Goal: Task Accomplishment & Management: Complete application form

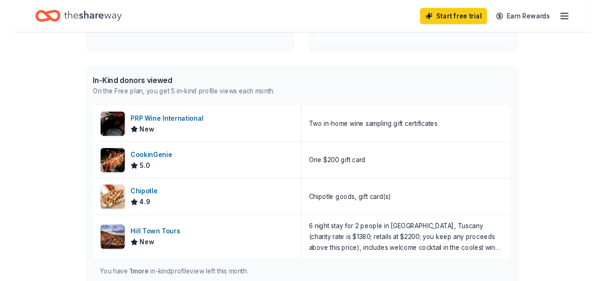
scroll to position [218, 0]
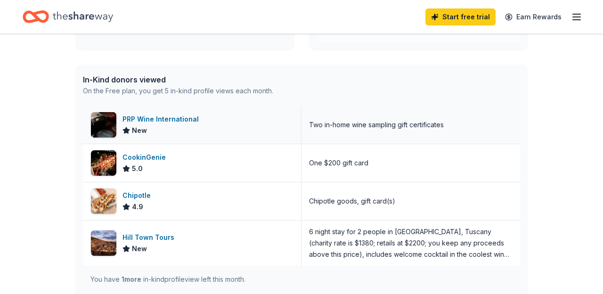
click at [130, 120] on div "PRP Wine International" at bounding box center [162, 119] width 80 height 11
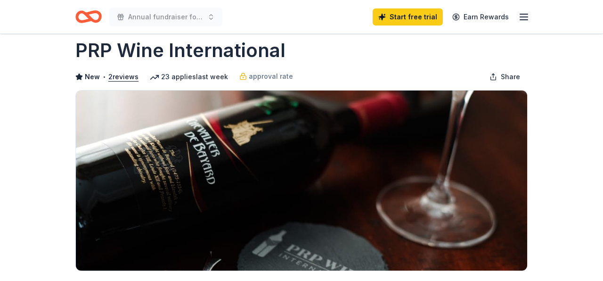
scroll to position [16, 0]
click at [126, 78] on button "2 reviews" at bounding box center [123, 76] width 30 height 11
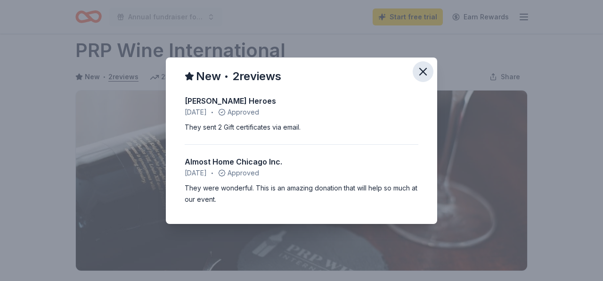
click at [422, 73] on icon "button" at bounding box center [423, 71] width 7 height 7
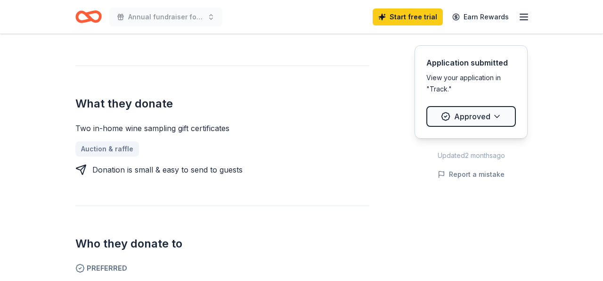
scroll to position [374, 0]
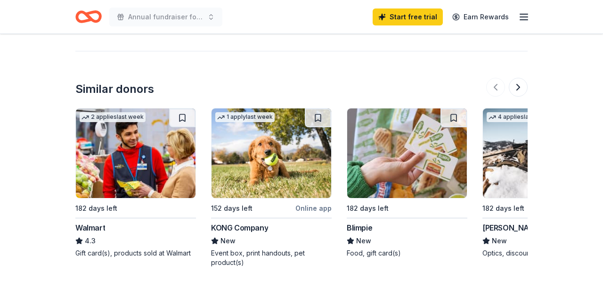
scroll to position [1032, 0]
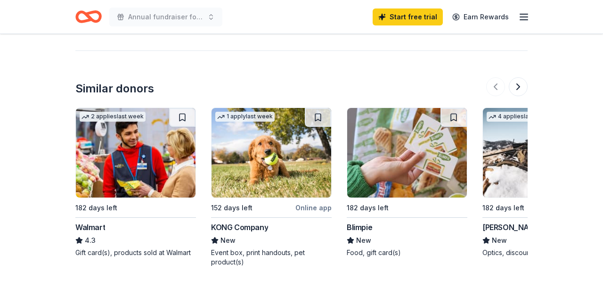
click at [268, 131] on img at bounding box center [272, 153] width 120 height 90
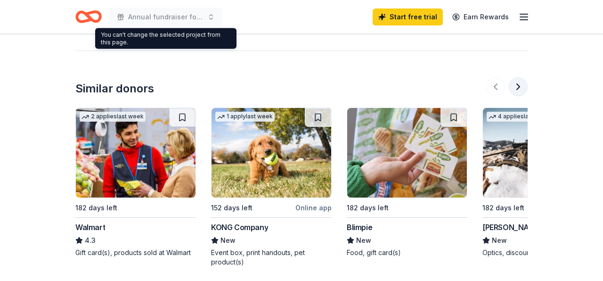
click at [517, 77] on button at bounding box center [518, 86] width 19 height 19
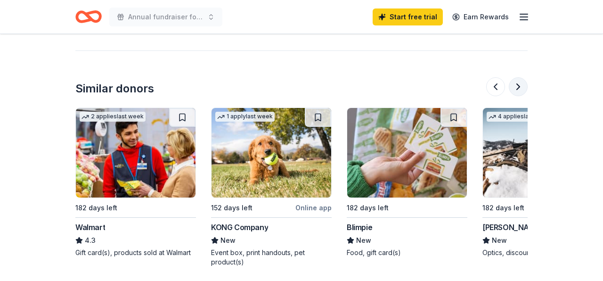
scroll to position [0, 407]
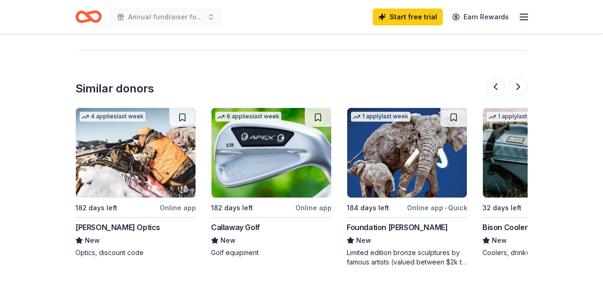
click at [410, 152] on img at bounding box center [407, 153] width 120 height 90
click at [517, 77] on button at bounding box center [518, 86] width 19 height 19
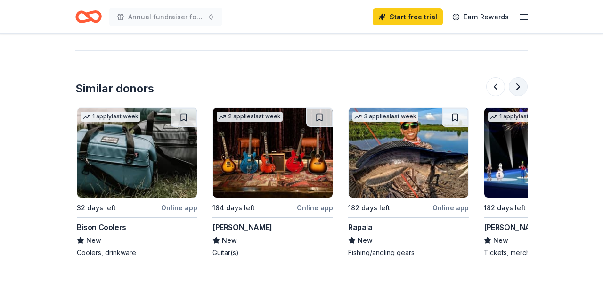
scroll to position [0, 814]
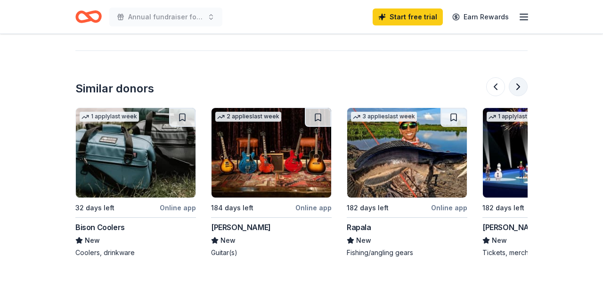
click at [519, 77] on button at bounding box center [518, 86] width 19 height 19
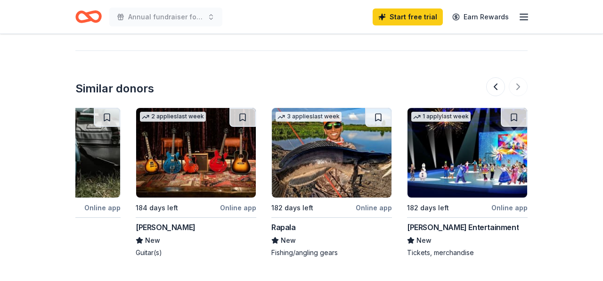
click at [463, 147] on img at bounding box center [468, 153] width 120 height 90
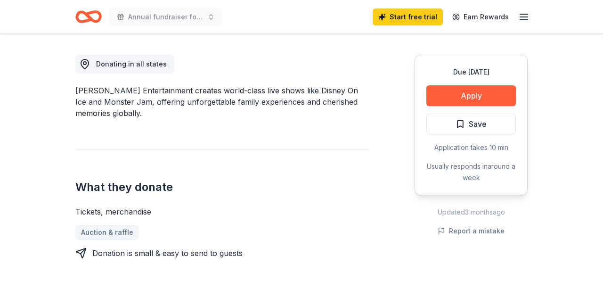
scroll to position [258, 0]
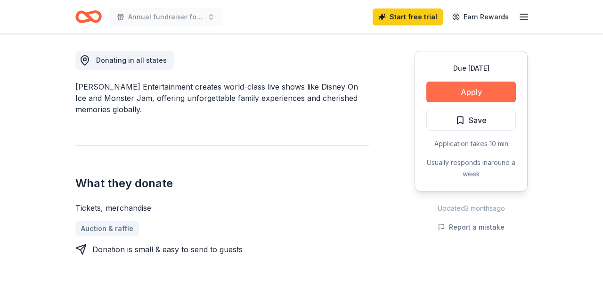
click at [479, 91] on button "Apply" at bounding box center [471, 92] width 90 height 21
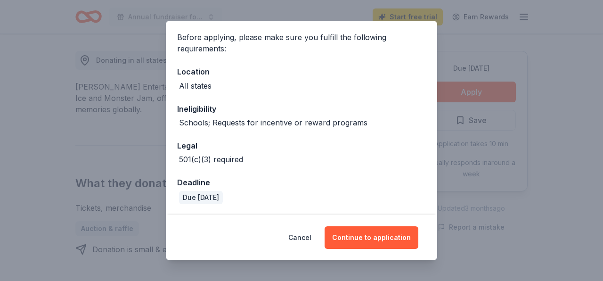
scroll to position [68, 0]
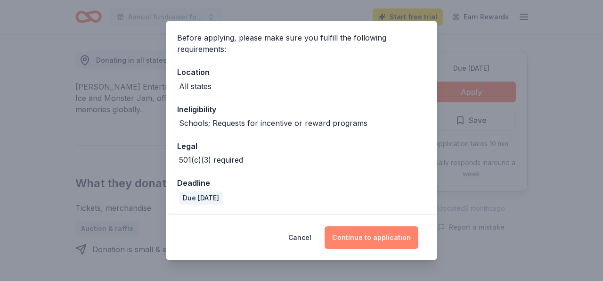
click at [372, 235] on button "Continue to application" at bounding box center [372, 237] width 94 height 23
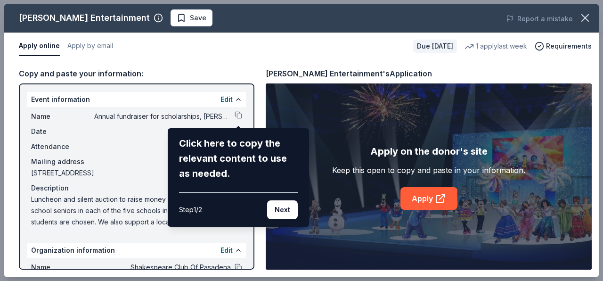
click at [239, 114] on div "Feld Entertainment Save Report a mistake Apply online Apply by email Due in 182…" at bounding box center [301, 140] width 595 height 273
click at [286, 210] on button "Next" at bounding box center [282, 209] width 31 height 19
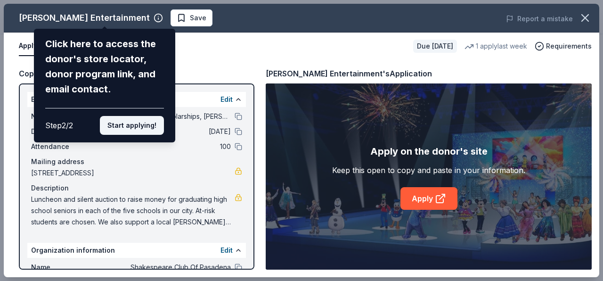
click at [125, 116] on button "Start applying!" at bounding box center [132, 125] width 64 height 19
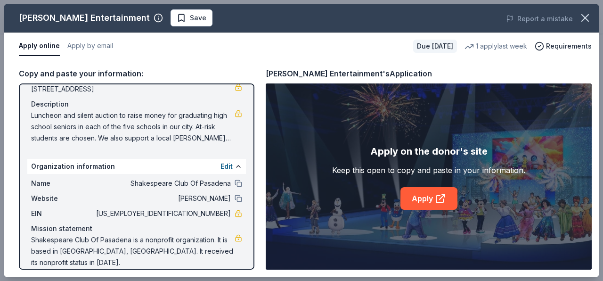
scroll to position [83, 0]
click at [163, 251] on span "Shakespeare Club Of Pasadena is a nonprofit organization. It is based in Pasade…" at bounding box center [133, 252] width 204 height 34
click at [430, 200] on link "Apply" at bounding box center [428, 198] width 57 height 23
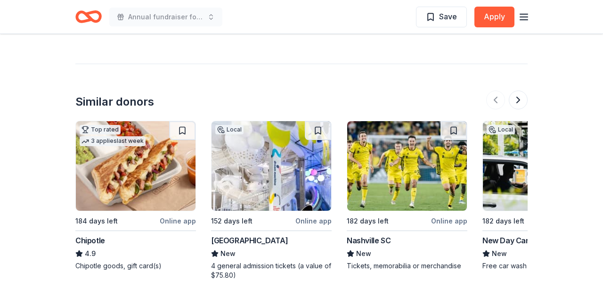
scroll to position [957, 0]
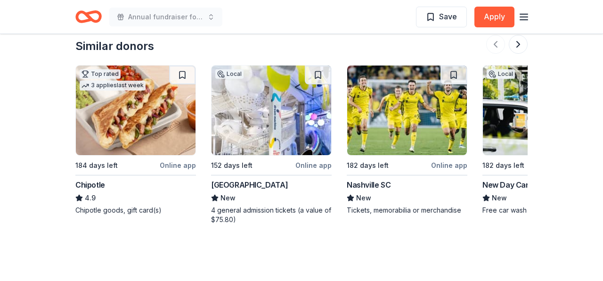
click at [133, 76] on img at bounding box center [136, 110] width 120 height 90
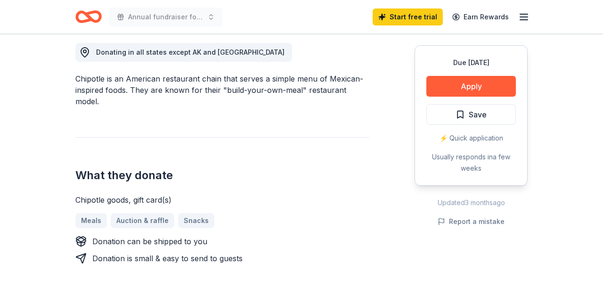
scroll to position [274, 0]
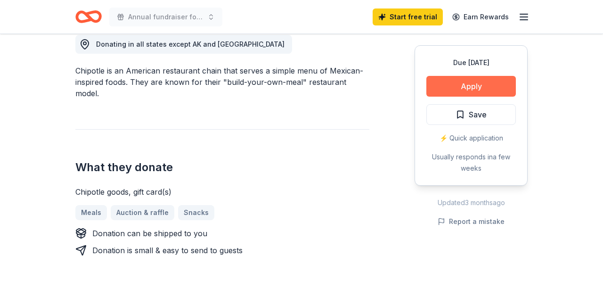
click at [488, 84] on button "Apply" at bounding box center [471, 86] width 90 height 21
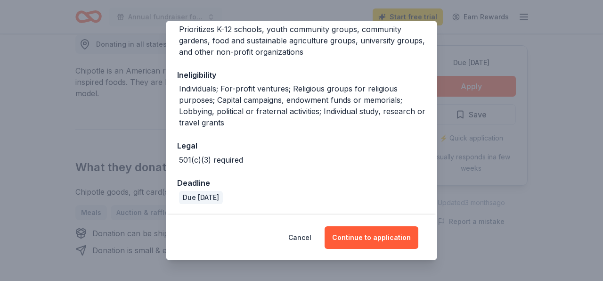
scroll to position [175, 0]
click at [365, 236] on button "Continue to application" at bounding box center [372, 237] width 94 height 23
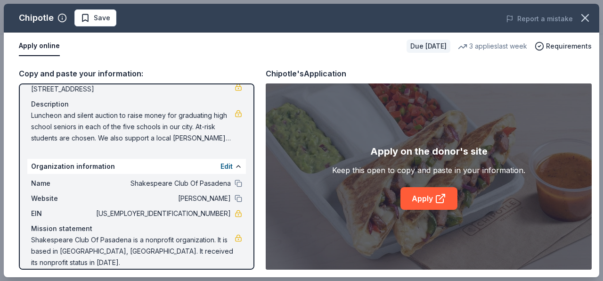
scroll to position [83, 0]
click at [431, 202] on link "Apply" at bounding box center [428, 198] width 57 height 23
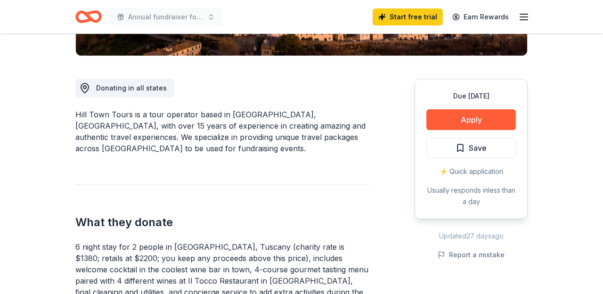
scroll to position [231, 0]
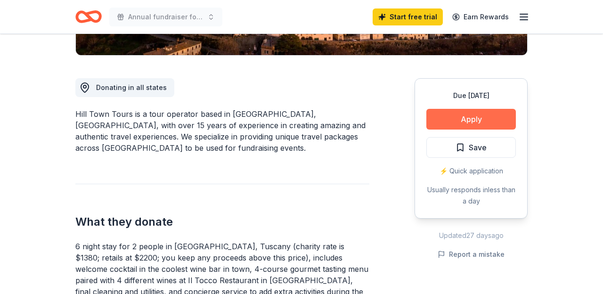
click at [480, 120] on button "Apply" at bounding box center [471, 119] width 90 height 21
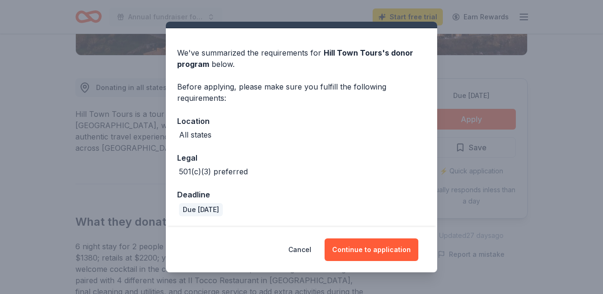
scroll to position [20, 0]
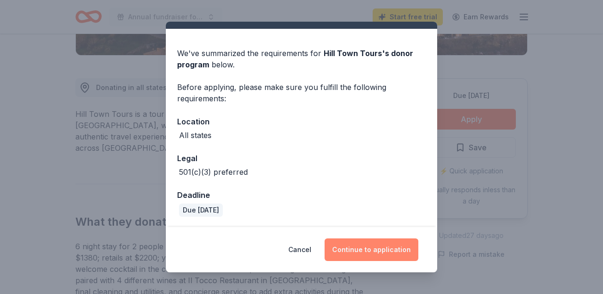
click at [377, 249] on button "Continue to application" at bounding box center [372, 249] width 94 height 23
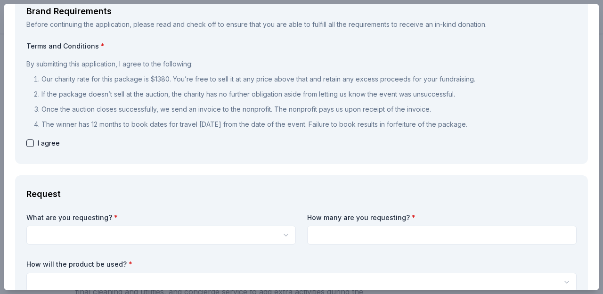
scroll to position [62, 0]
click at [32, 142] on button "button" at bounding box center [30, 143] width 8 height 8
checkbox input "true"
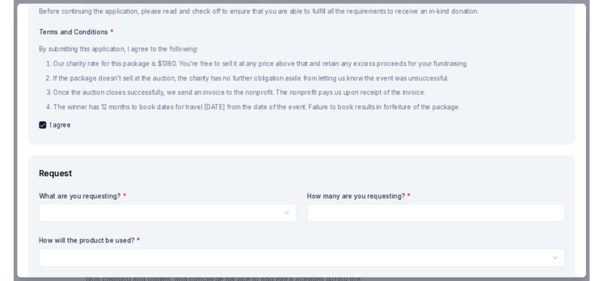
scroll to position [74, 0]
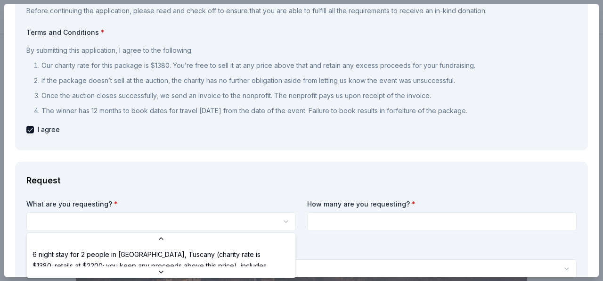
scroll to position [2, 0]
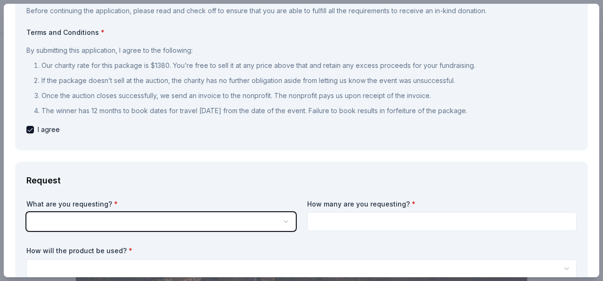
click at [46, 219] on html "Annual fundraiser for scholarships, foster children and a women's day shelter S…" at bounding box center [301, 140] width 603 height 281
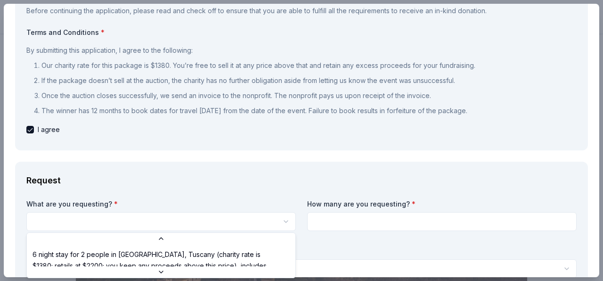
click at [127, 219] on html "Annual fundraiser for scholarships, foster children and a women's day shelter S…" at bounding box center [301, 140] width 603 height 281
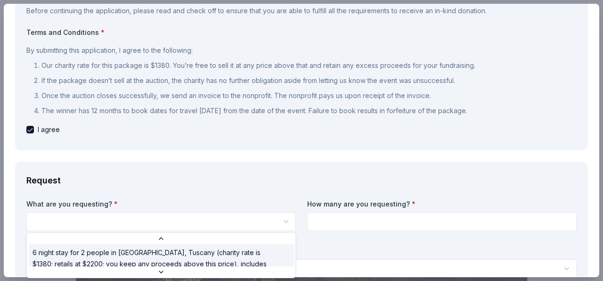
select select "6 night stay for 2 people in Cortona, Tuscany (charity rate is $1380; retails a…"
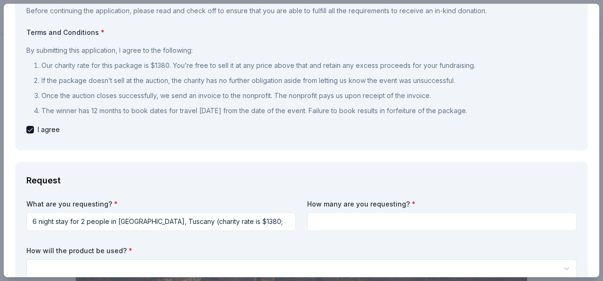
click at [348, 219] on input at bounding box center [441, 221] width 269 height 19
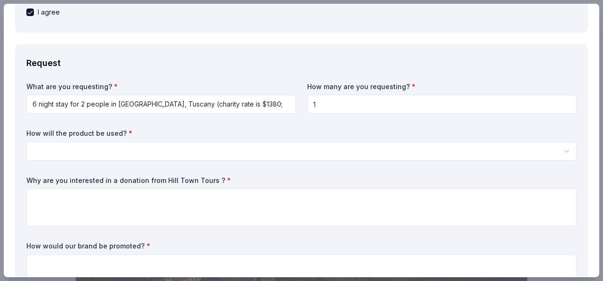
scroll to position [192, 0]
type input "1"
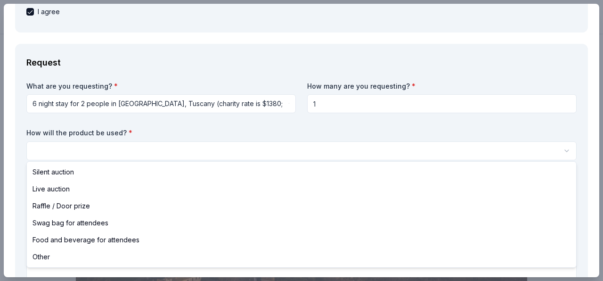
click at [42, 147] on html "Annual fundraiser for scholarships, foster children and a women's day shelter S…" at bounding box center [301, 140] width 603 height 281
select select "silentAuction"
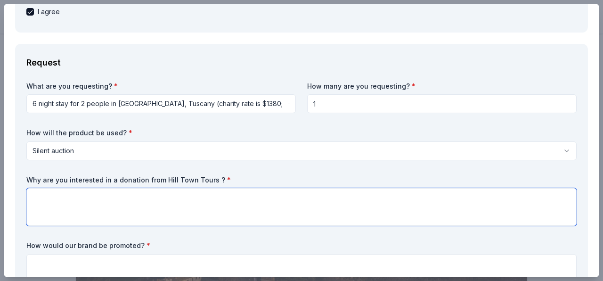
click at [44, 195] on textarea at bounding box center [301, 207] width 550 height 38
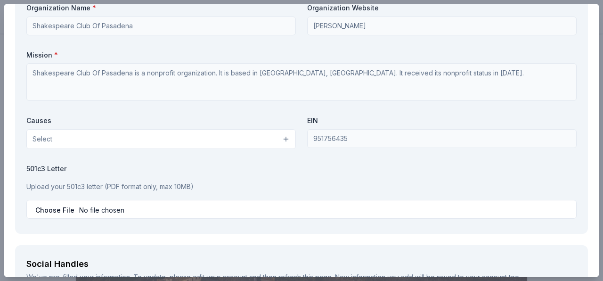
scroll to position [1030, 0]
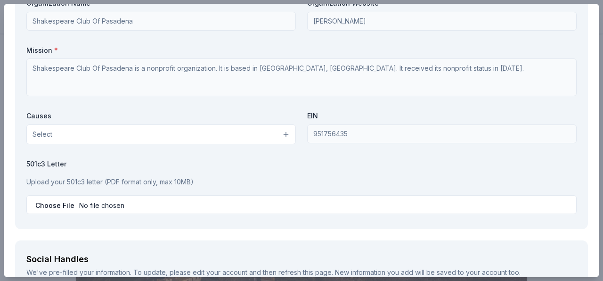
click at [287, 130] on button "Select" at bounding box center [160, 134] width 269 height 20
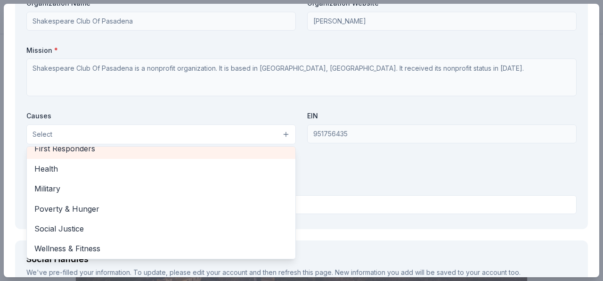
scroll to position [129, 0]
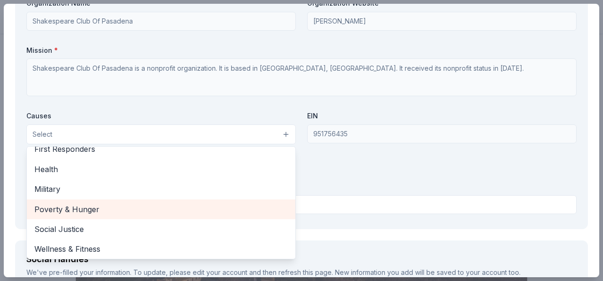
click at [260, 203] on span "Poverty & Hunger" at bounding box center [160, 209] width 253 height 12
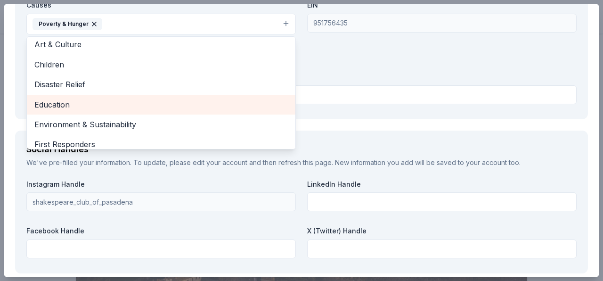
scroll to position [19, 0]
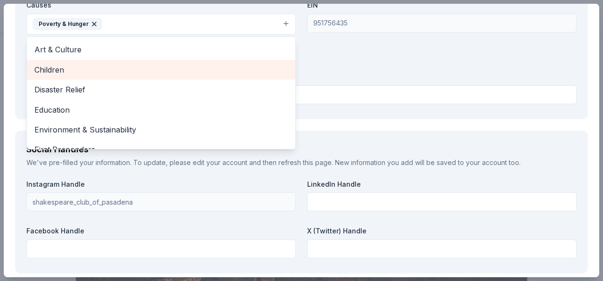
click at [196, 67] on span "Children" at bounding box center [160, 70] width 253 height 12
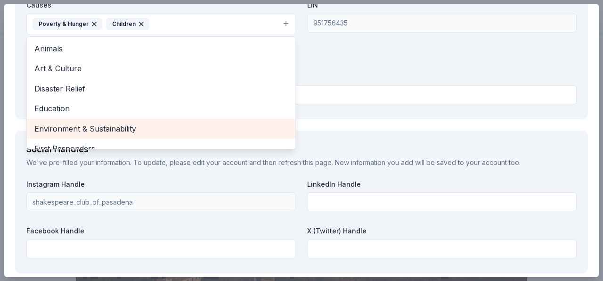
scroll to position [0, 0]
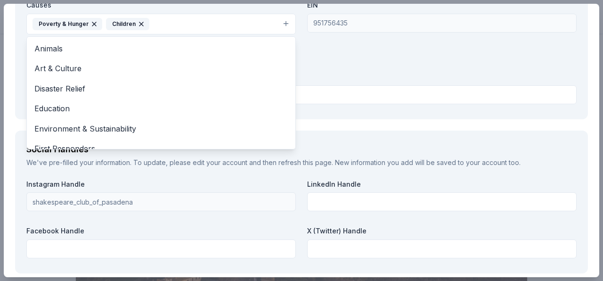
drag, startPoint x: 385, startPoint y: 14, endPoint x: 72, endPoint y: 14, distance: 313.3
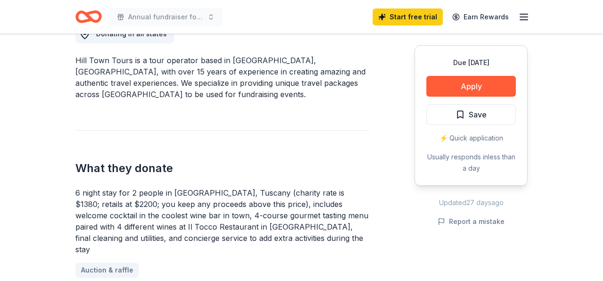
scroll to position [285, 0]
click at [240, 225] on div "6 night stay for 2 people in [GEOGRAPHIC_DATA], Tuscany (charity rate is $1380;…" at bounding box center [222, 220] width 294 height 68
drag, startPoint x: 240, startPoint y: 225, endPoint x: 95, endPoint y: 192, distance: 149.3
click at [95, 192] on div "6 night stay for 2 people in Cortona, Tuscany (charity rate is $1380; retails a…" at bounding box center [222, 220] width 294 height 68
drag, startPoint x: 74, startPoint y: 179, endPoint x: 318, endPoint y: 241, distance: 250.8
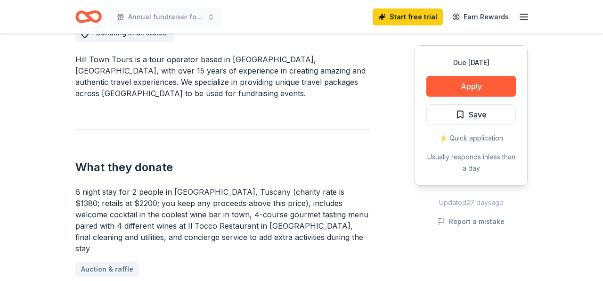
click at [240, 228] on div "6 night stay for 2 people in Cortona, Tuscany (charity rate is $1380; retails a…" at bounding box center [222, 220] width 294 height 68
drag, startPoint x: 240, startPoint y: 228, endPoint x: 169, endPoint y: 217, distance: 72.6
click at [169, 217] on div "6 night stay for 2 people in Cortona, Tuscany (charity rate is $1380; retails a…" at bounding box center [222, 220] width 294 height 68
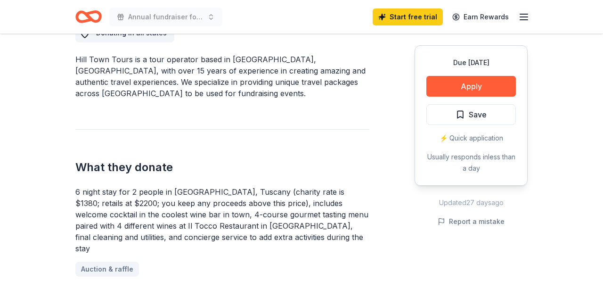
drag, startPoint x: 75, startPoint y: 179, endPoint x: 172, endPoint y: 208, distance: 100.8
click at [172, 208] on div "6 night stay for 2 people in Cortona, Tuscany (charity rate is $1380; retails a…" at bounding box center [222, 220] width 294 height 68
